Goal: Task Accomplishment & Management: Manage account settings

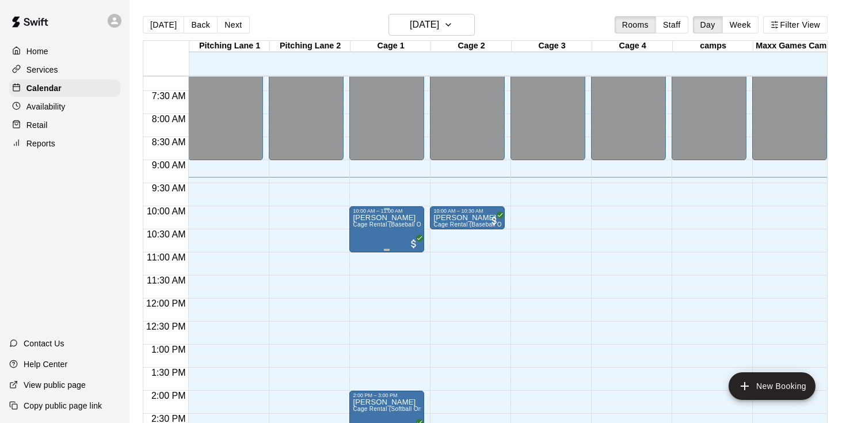
scroll to position [313, 0]
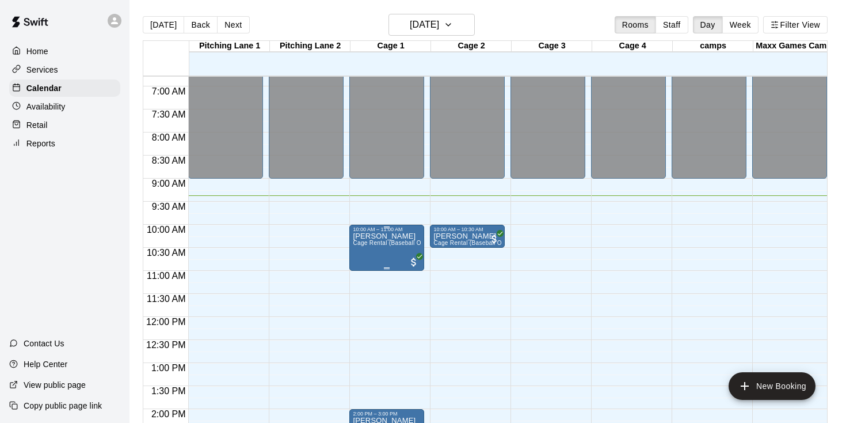
click at [393, 244] on span "Cage Rental (Baseball Only)" at bounding box center [392, 243] width 78 height 6
click at [368, 246] on icon "edit" at bounding box center [365, 252] width 14 height 14
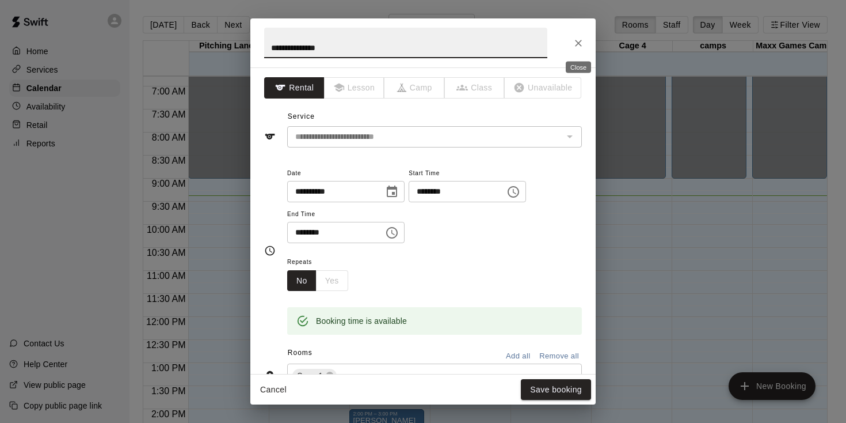
click at [579, 35] on button "Close" at bounding box center [578, 43] width 21 height 21
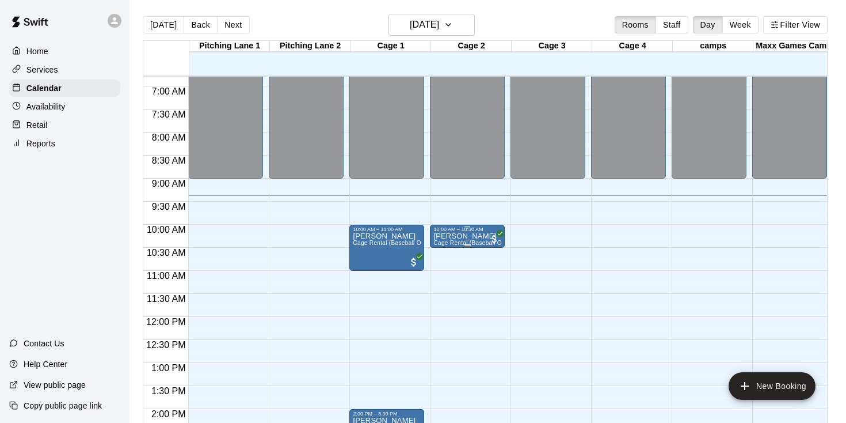
click at [454, 236] on p "[PERSON_NAME]" at bounding box center [468, 236] width 68 height 0
click at [446, 251] on icon "edit" at bounding box center [446, 249] width 14 height 14
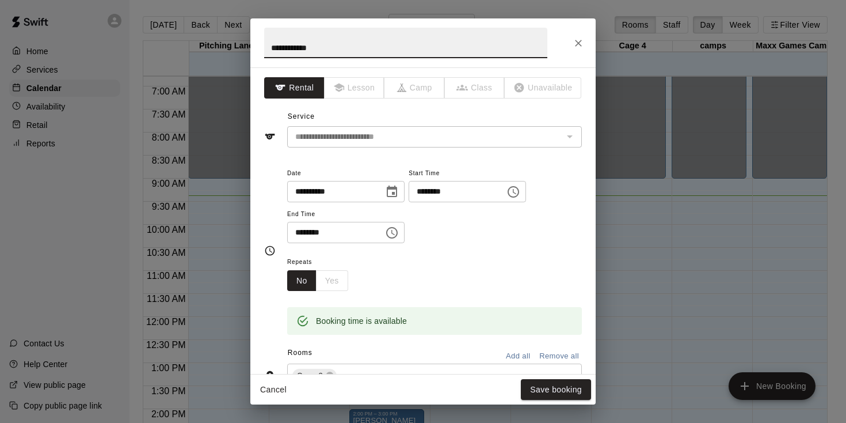
click at [578, 44] on icon "Close" at bounding box center [578, 43] width 7 height 7
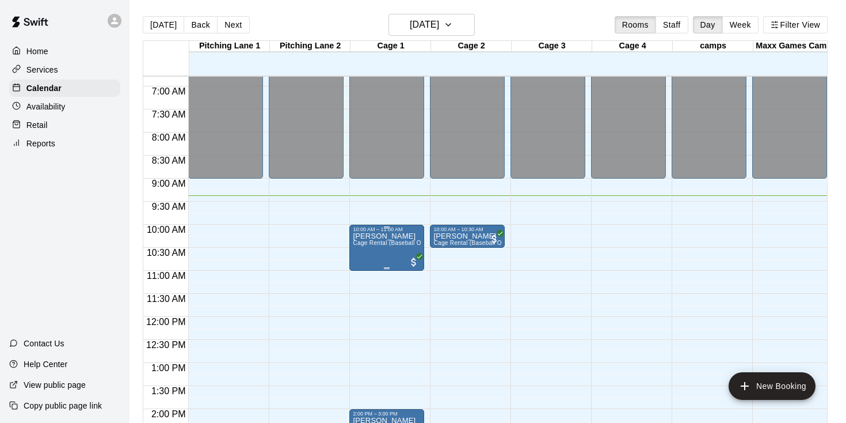
click at [364, 247] on icon "edit" at bounding box center [365, 245] width 10 height 10
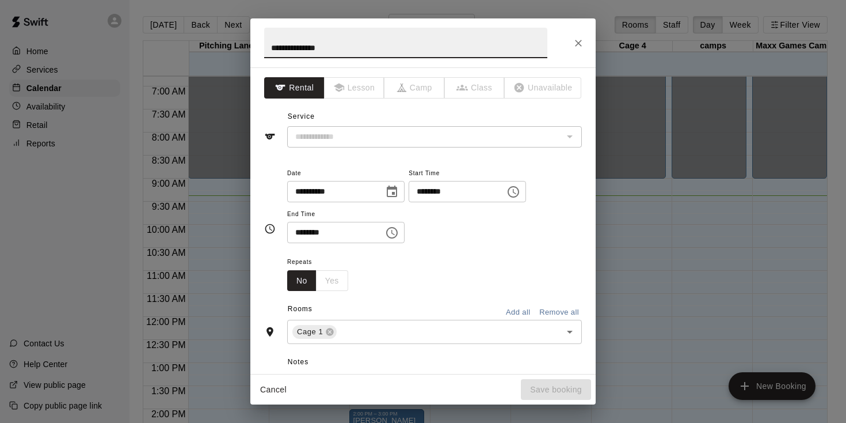
type input "**********"
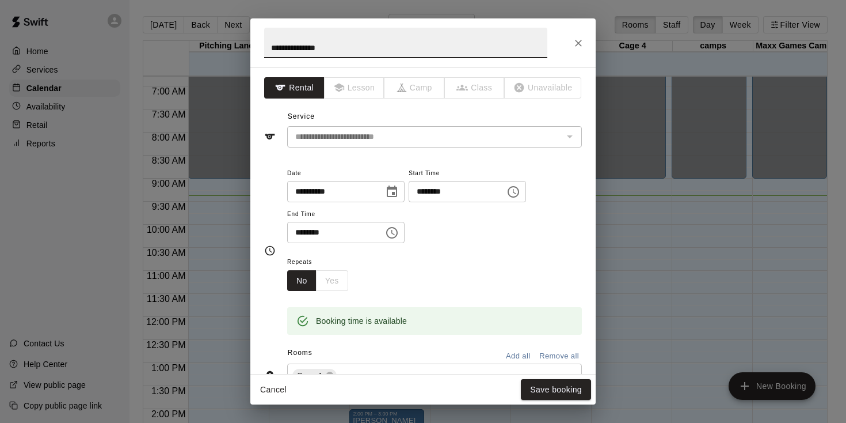
click at [582, 42] on icon "Close" at bounding box center [579, 43] width 12 height 12
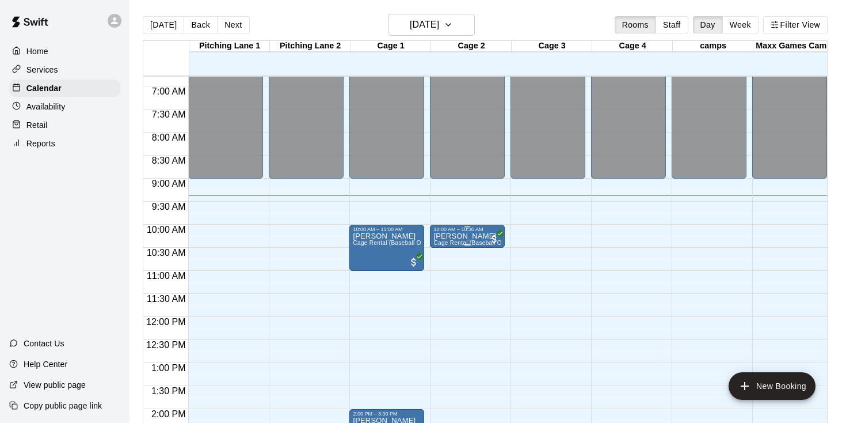
click at [473, 236] on p "[PERSON_NAME]" at bounding box center [468, 236] width 68 height 0
click at [446, 242] on icon "edit" at bounding box center [446, 249] width 14 height 14
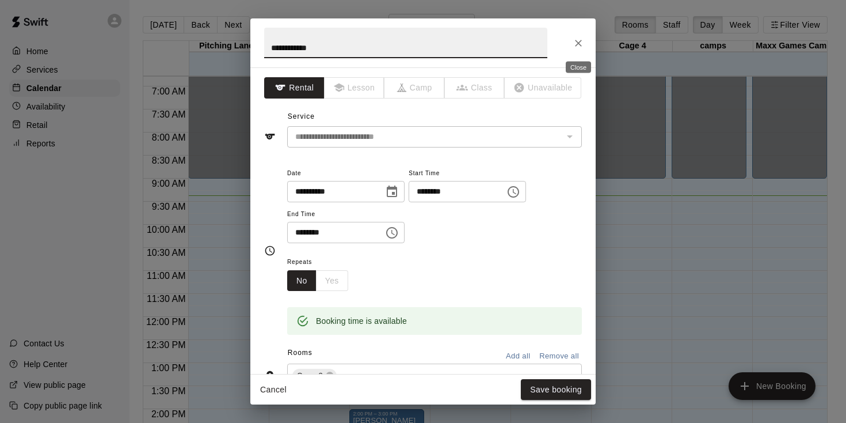
click at [575, 42] on icon "Close" at bounding box center [579, 43] width 12 height 12
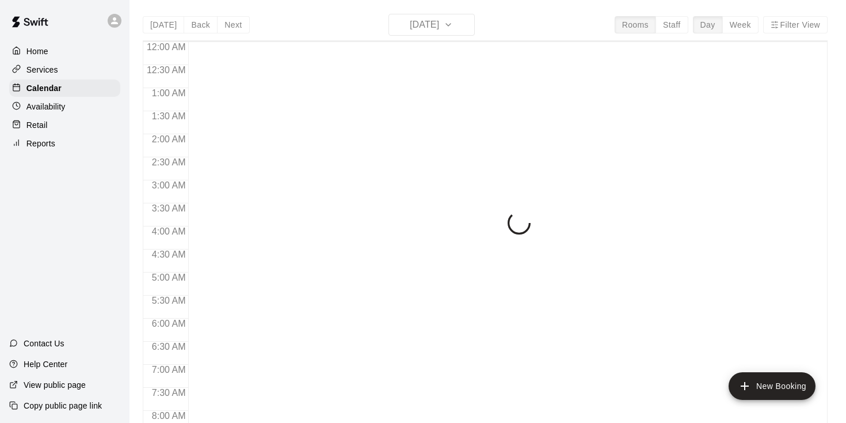
scroll to position [432, 0]
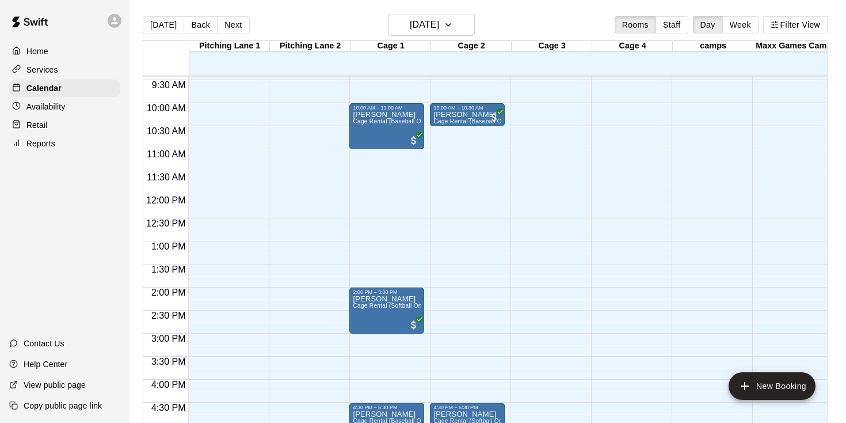
scroll to position [428, 0]
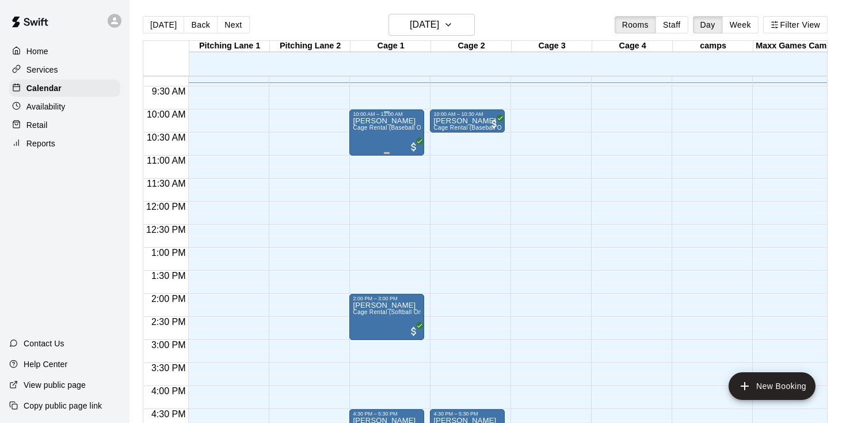
click at [405, 139] on div "Rich Underhill Cage Rental (Baseball Only)" at bounding box center [387, 328] width 68 height 423
click at [378, 134] on div at bounding box center [423, 211] width 846 height 423
click at [370, 130] on span "Cage Rental (Baseball Only)" at bounding box center [392, 127] width 78 height 6
click at [367, 130] on icon "edit" at bounding box center [365, 137] width 14 height 14
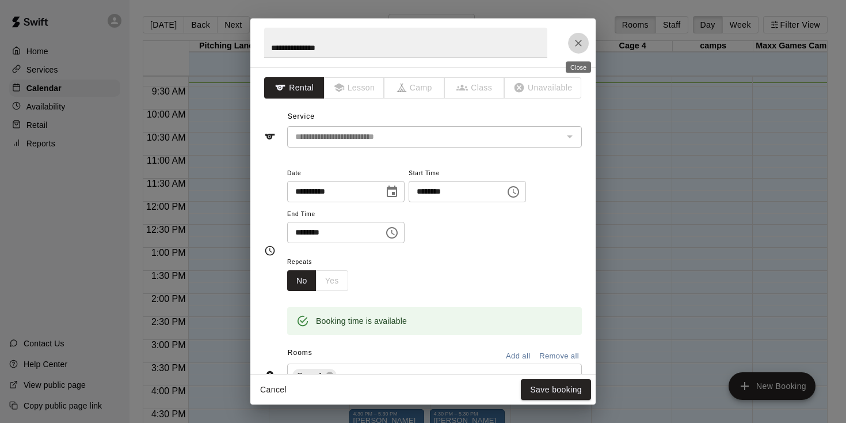
click at [577, 43] on icon "Close" at bounding box center [579, 43] width 12 height 12
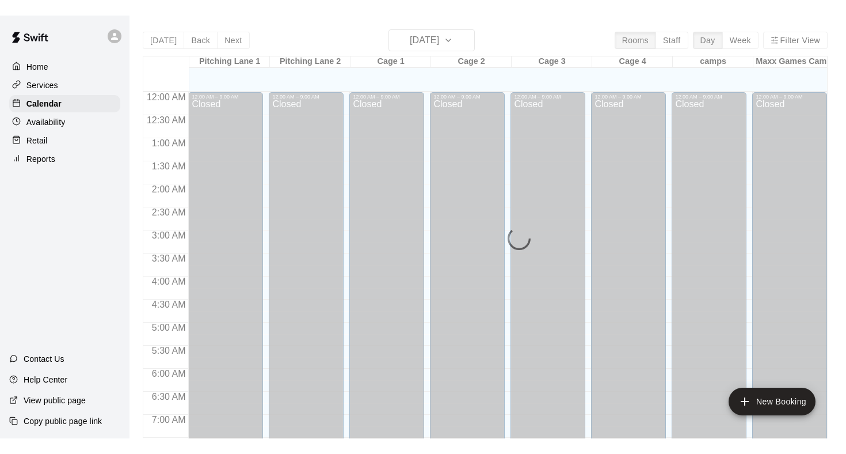
scroll to position [437, 0]
